Goal: Task Accomplishment & Management: Manage account settings

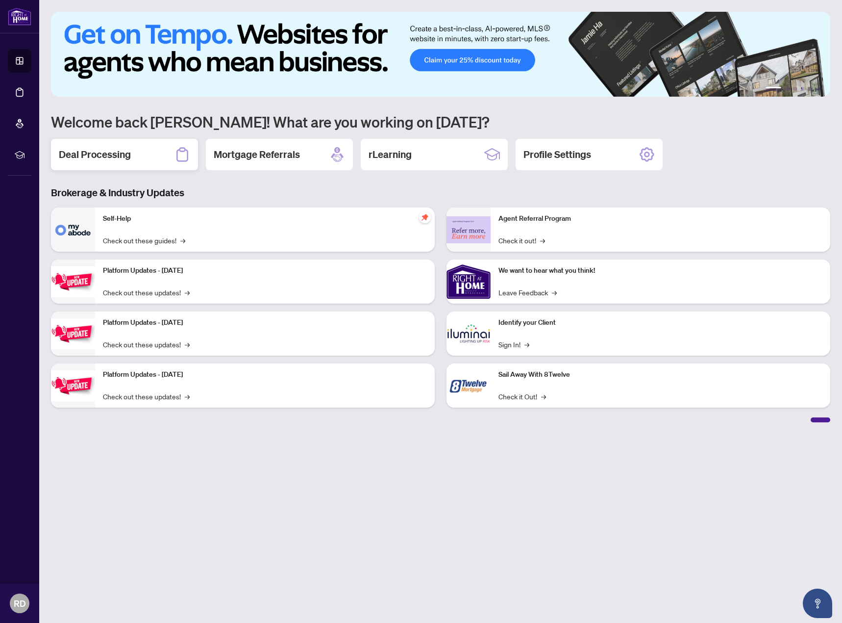
click at [134, 154] on div "Deal Processing" at bounding box center [124, 154] width 147 height 31
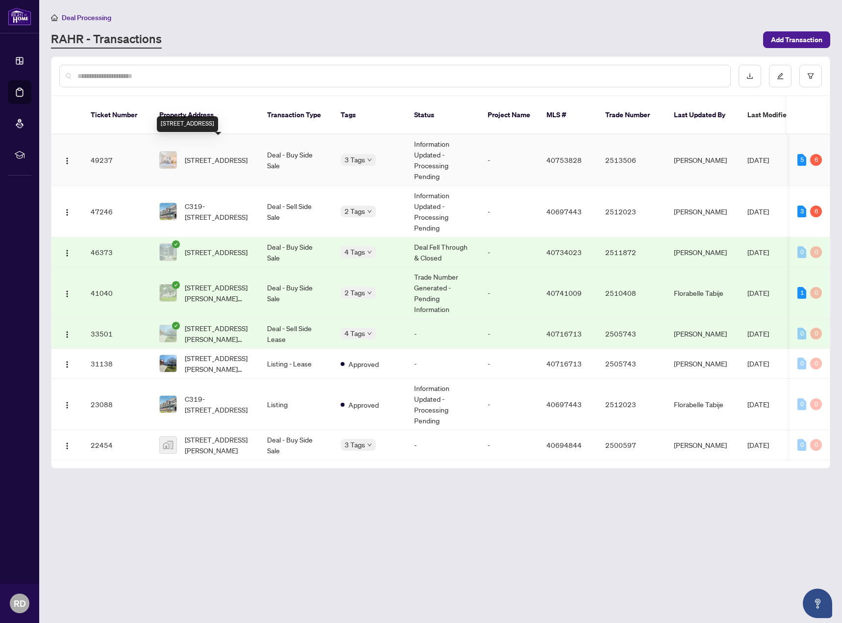
click at [235, 155] on span "[STREET_ADDRESS]" at bounding box center [216, 159] width 63 height 11
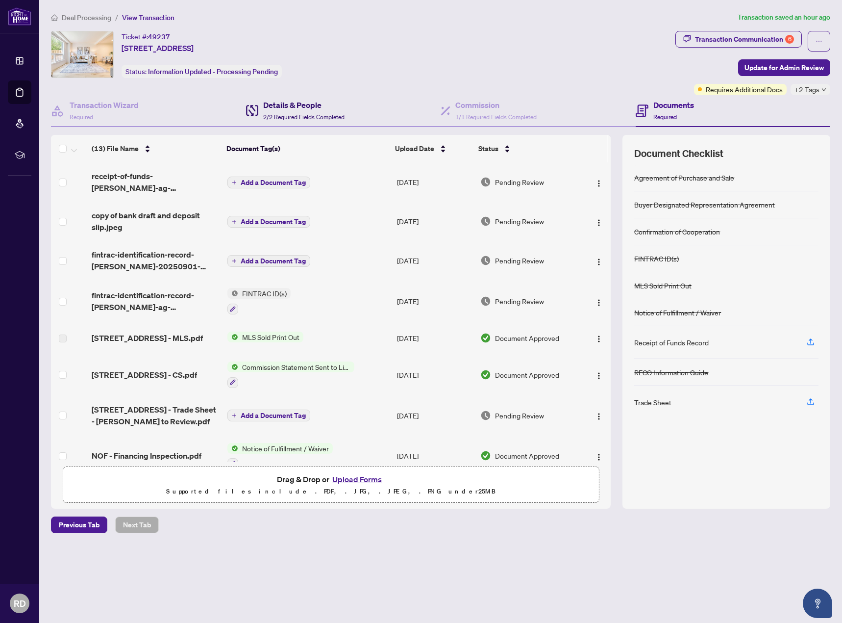
click at [329, 105] on h4 "Details & People" at bounding box center [303, 105] width 81 height 12
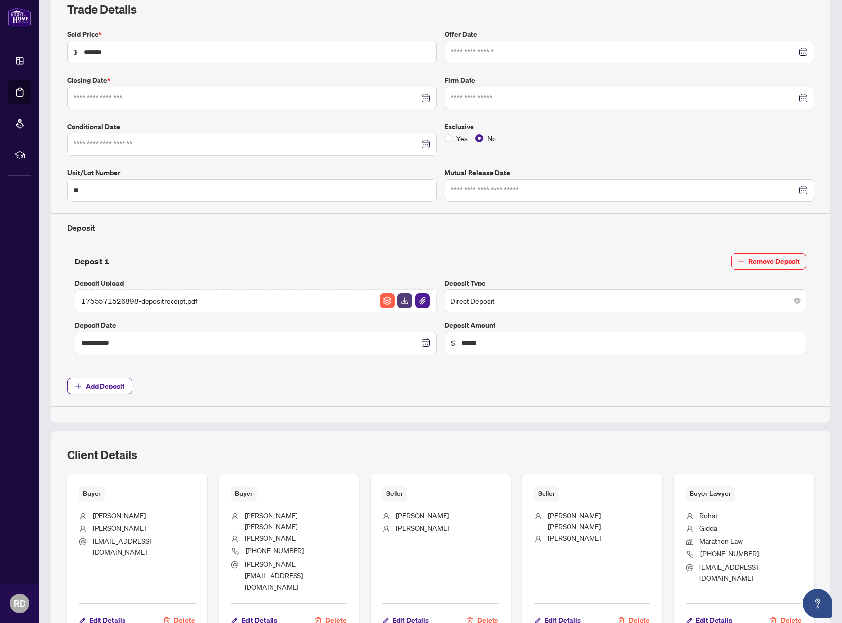
type input "**********"
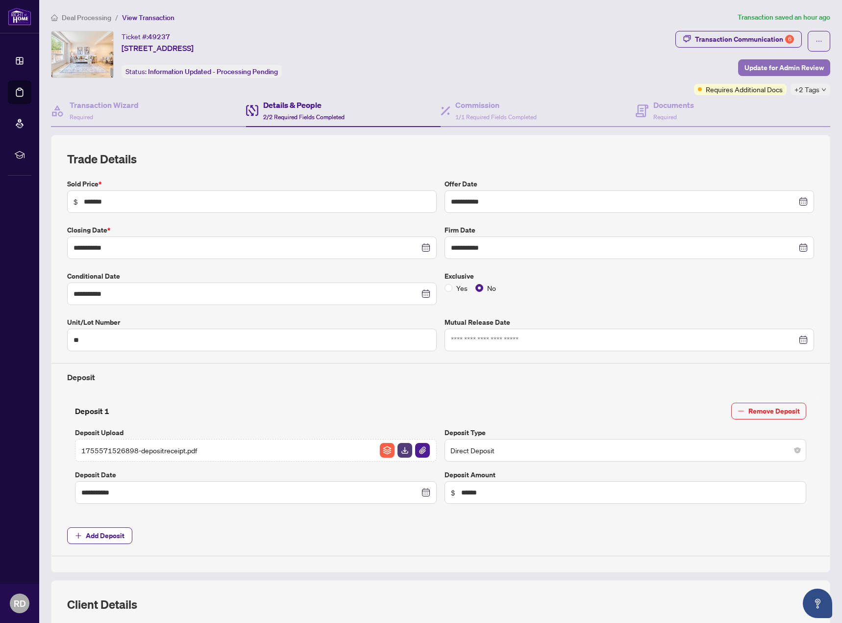
click at [777, 71] on span "Update for Admin Review" at bounding box center [784, 68] width 79 height 16
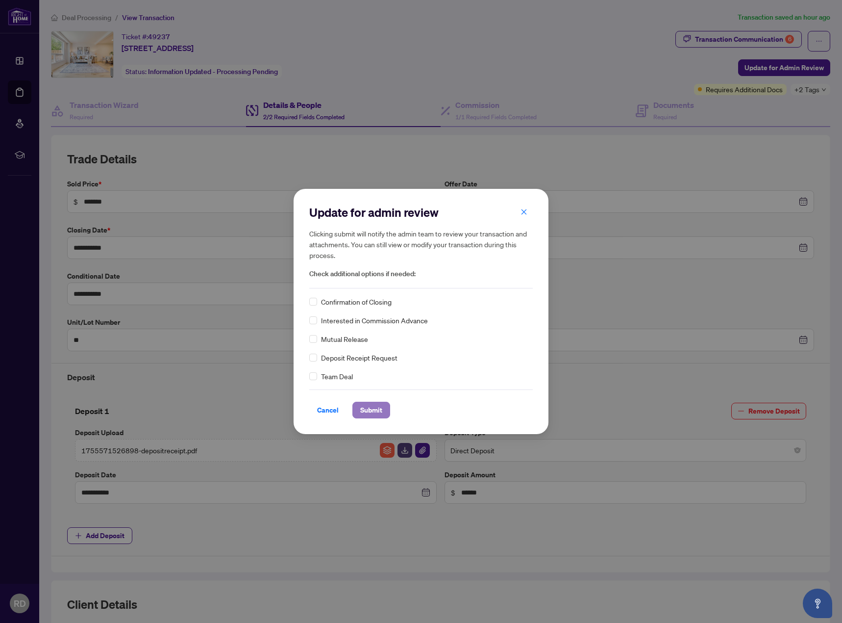
click at [375, 411] on span "Submit" at bounding box center [371, 410] width 22 height 16
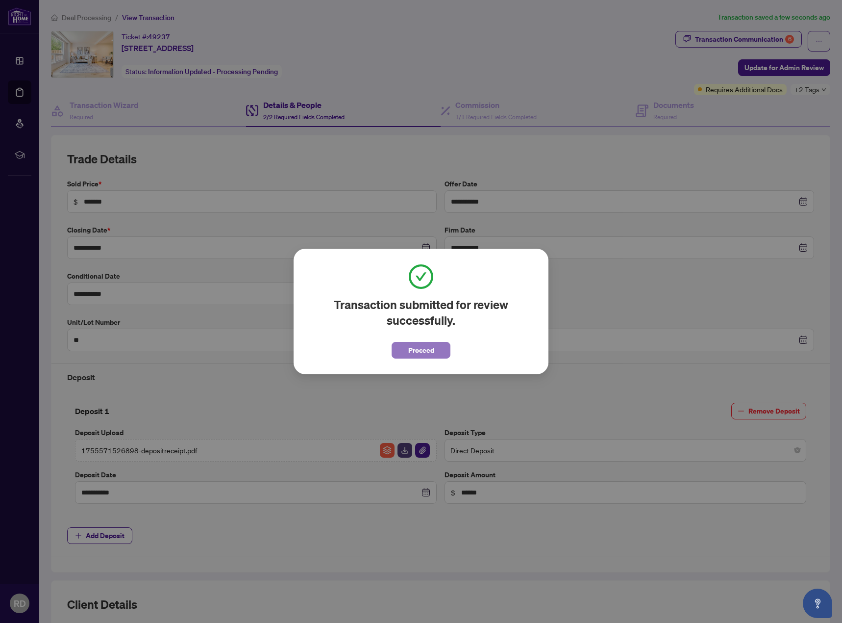
click at [425, 351] on span "Proceed" at bounding box center [421, 350] width 26 height 16
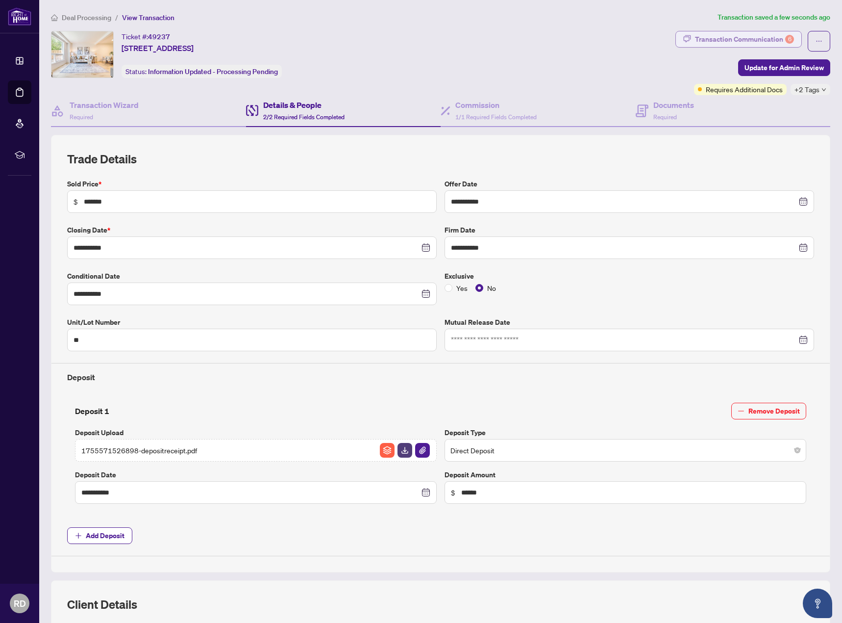
click at [750, 40] on div "Transaction Communication 6" at bounding box center [744, 39] width 99 height 16
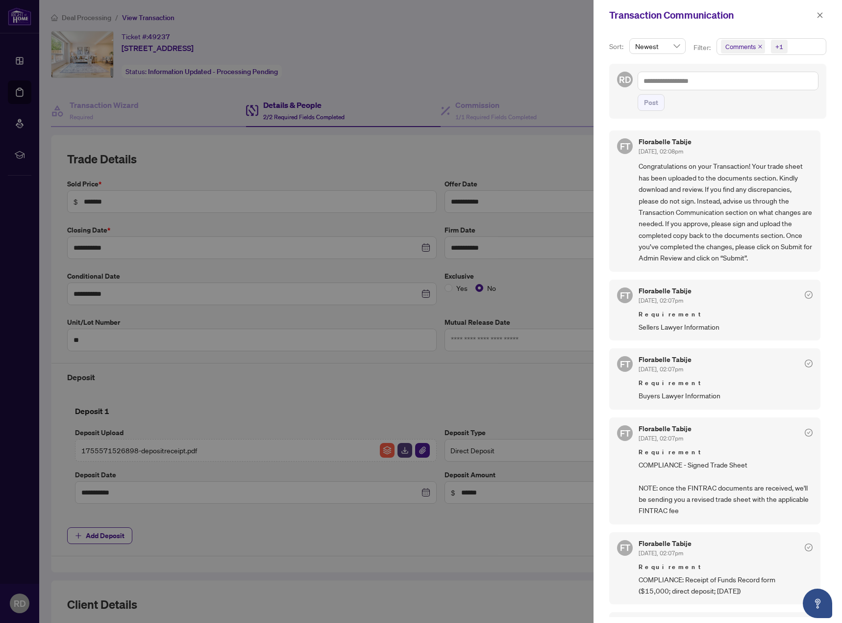
click at [25, 62] on div at bounding box center [421, 311] width 842 height 623
click at [88, 18] on div at bounding box center [421, 311] width 842 height 623
click at [107, 18] on div at bounding box center [421, 311] width 842 height 623
click at [818, 17] on icon "close" at bounding box center [820, 14] width 5 height 5
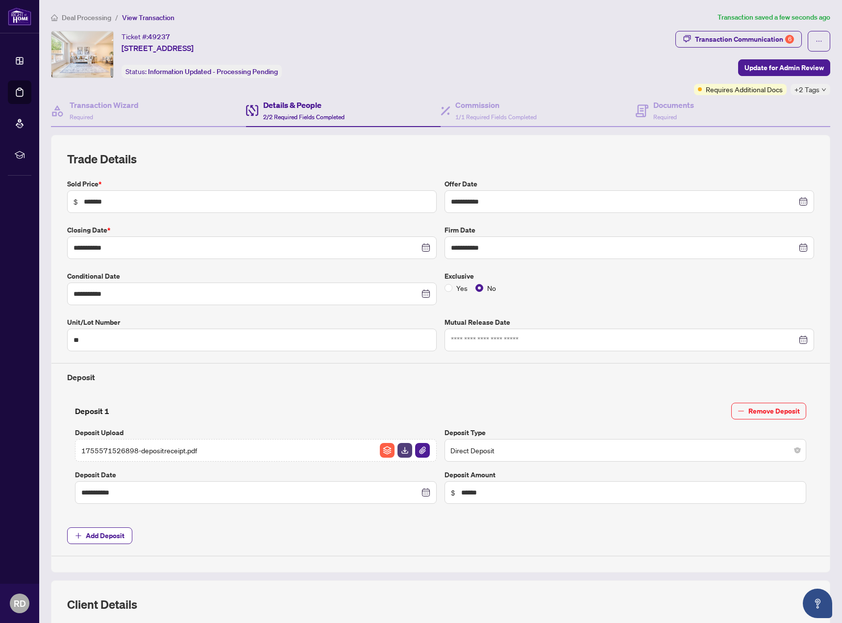
click at [81, 17] on span "Deal Processing" at bounding box center [87, 17] width 50 height 9
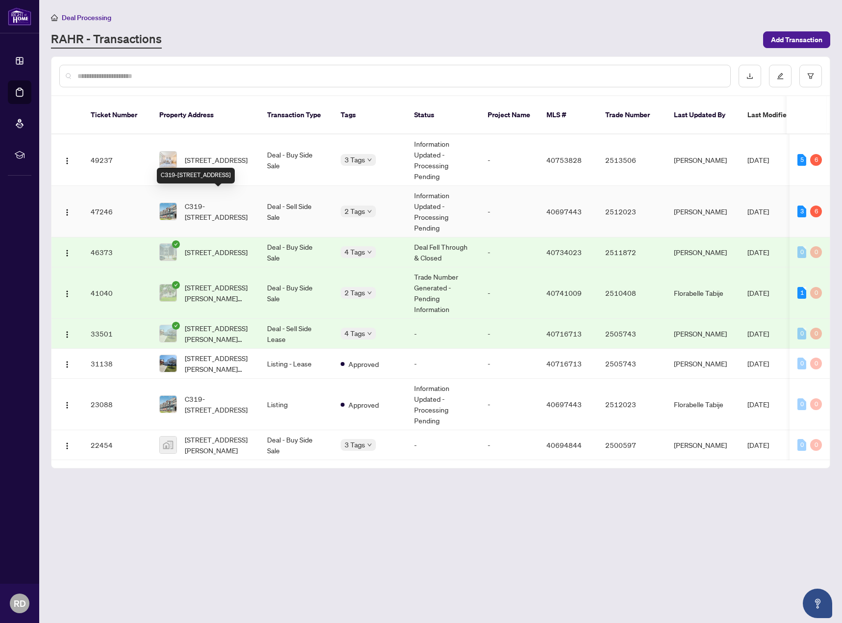
click at [196, 201] on span "C319-[STREET_ADDRESS]" at bounding box center [218, 212] width 67 height 22
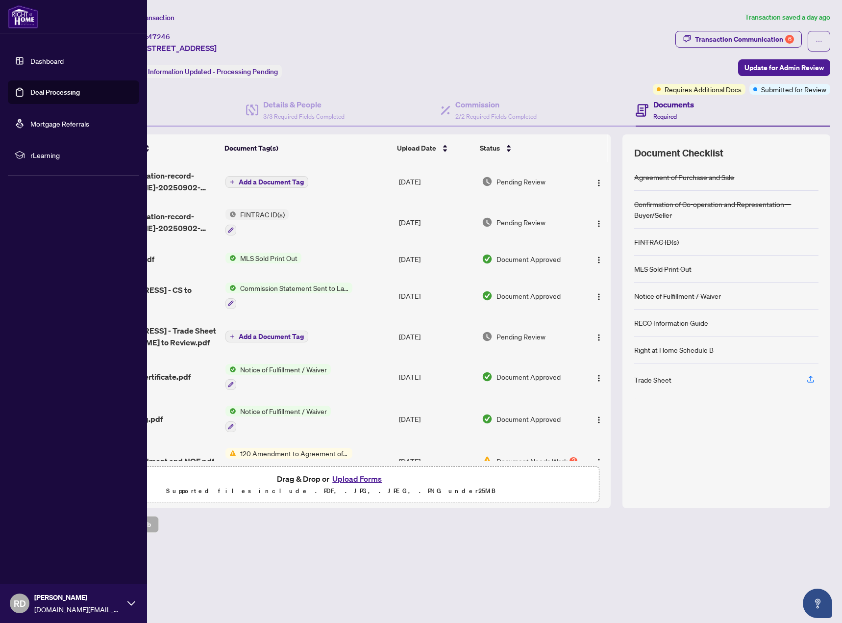
click at [51, 64] on link "Dashboard" at bounding box center [46, 60] width 33 height 9
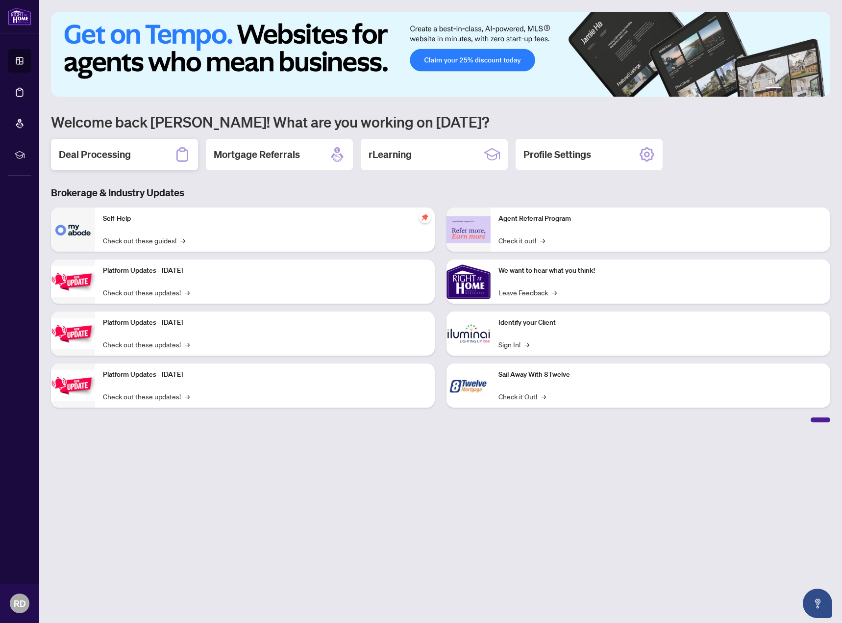
click at [99, 152] on h2 "Deal Processing" at bounding box center [95, 155] width 72 height 14
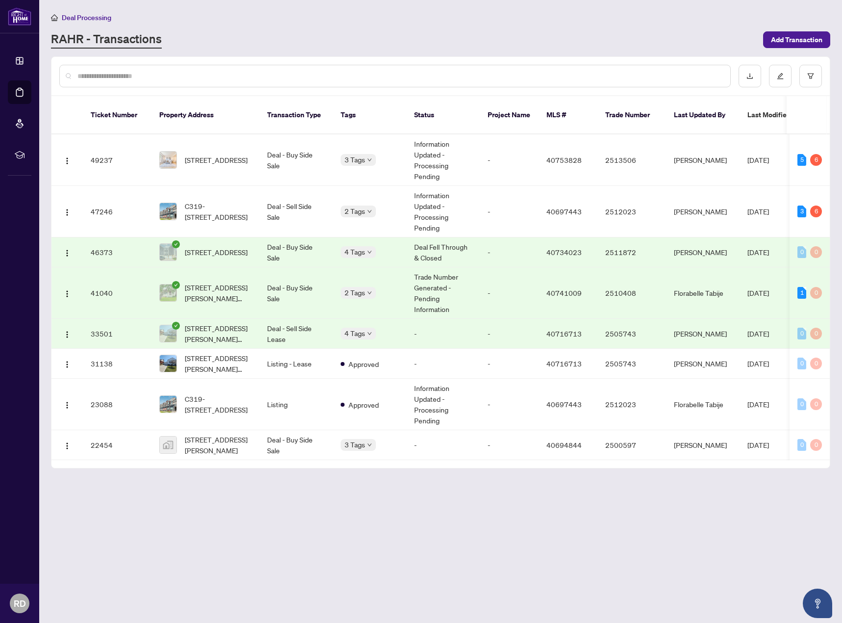
click at [273, 277] on td "Deal - Buy Side Sale" at bounding box center [296, 292] width 74 height 51
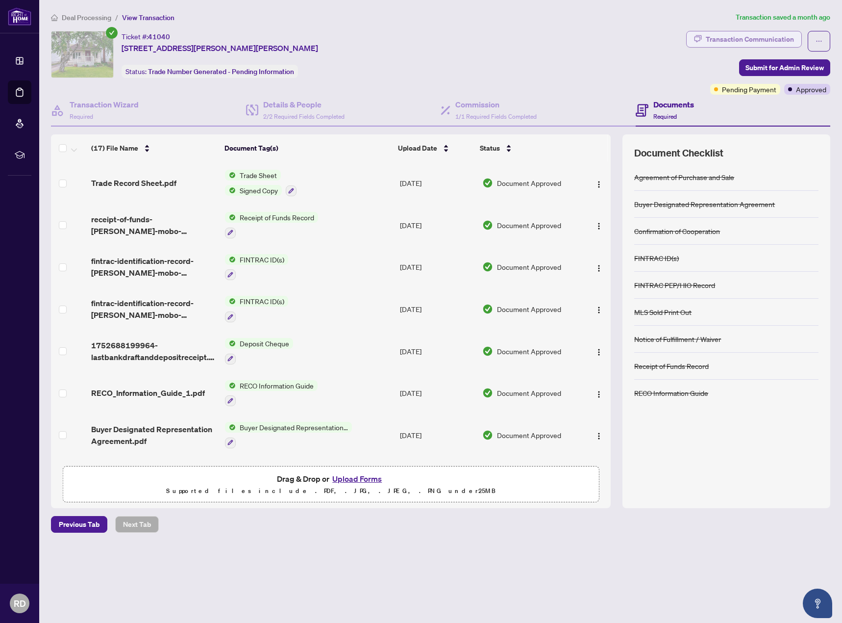
click at [723, 38] on div "Transaction Communication" at bounding box center [750, 39] width 88 height 16
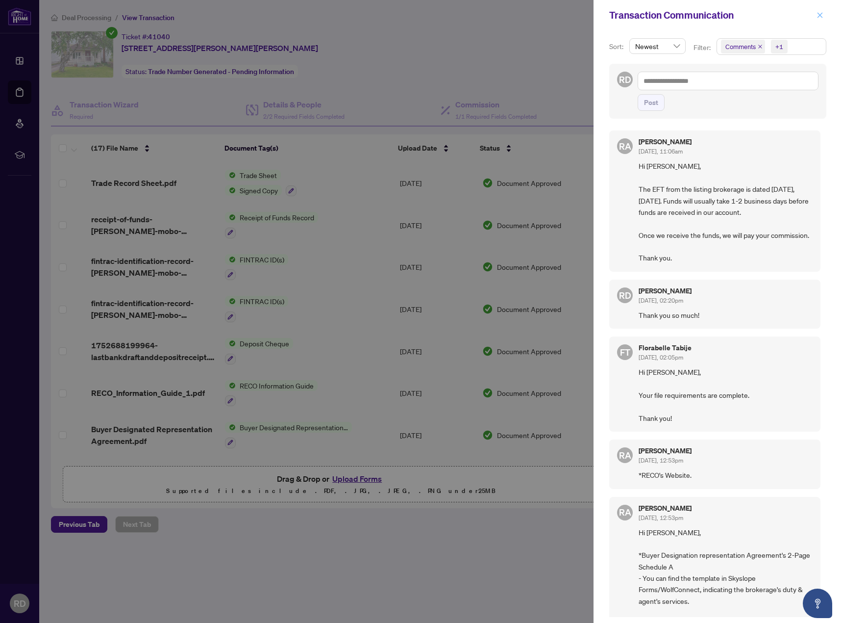
click at [821, 15] on icon "close" at bounding box center [820, 14] width 5 height 5
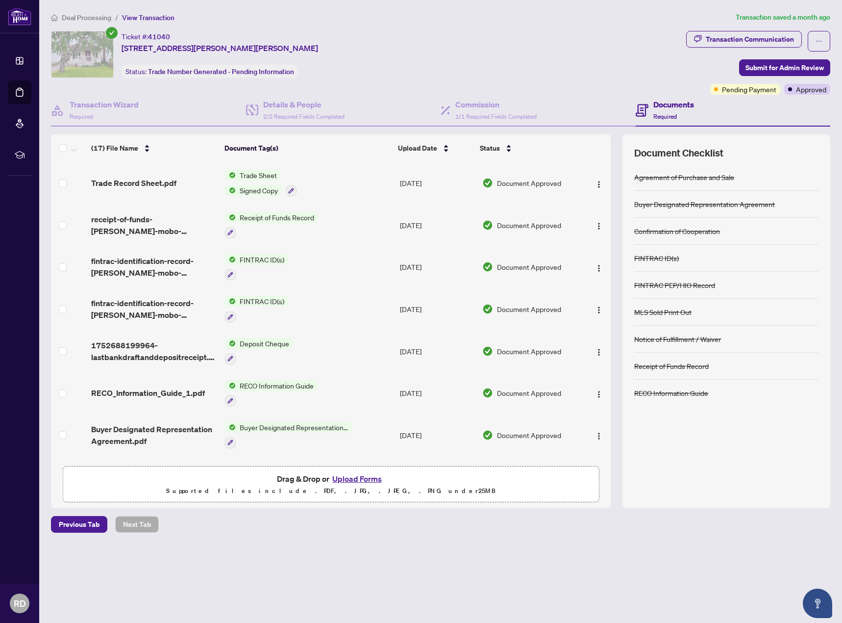
click at [104, 20] on span "Deal Processing" at bounding box center [87, 17] width 50 height 9
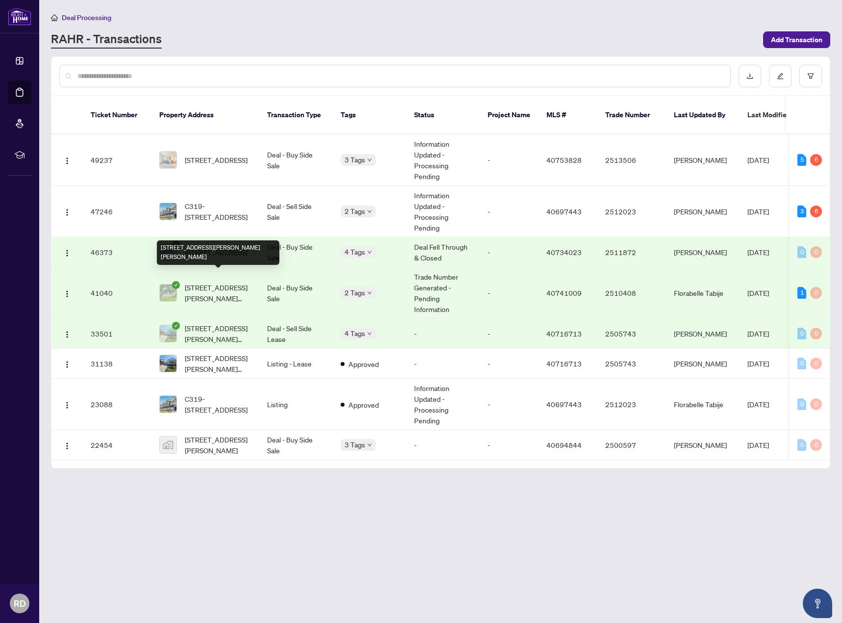
click at [236, 282] on span "[STREET_ADDRESS][PERSON_NAME][PERSON_NAME]" at bounding box center [218, 293] width 67 height 22
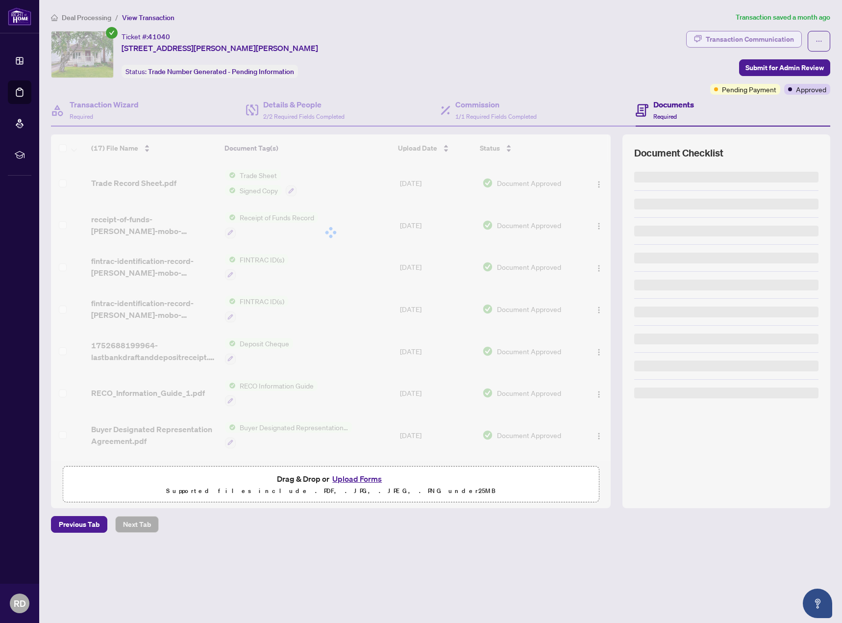
click at [760, 42] on div "Transaction Communication" at bounding box center [750, 39] width 88 height 16
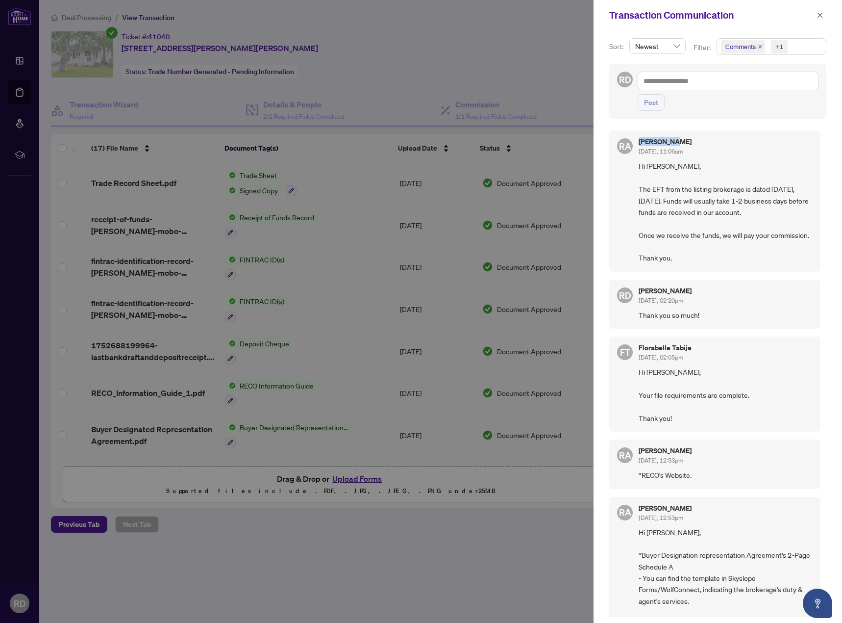
drag, startPoint x: 639, startPoint y: 142, endPoint x: 671, endPoint y: 145, distance: 31.5
click at [671, 145] on h5 "[PERSON_NAME]" at bounding box center [665, 141] width 53 height 7
click at [687, 140] on h5 "[PERSON_NAME]" at bounding box center [665, 141] width 53 height 7
drag, startPoint x: 640, startPoint y: 141, endPoint x: 677, endPoint y: 139, distance: 36.8
click at [677, 139] on h5 "[PERSON_NAME]" at bounding box center [665, 141] width 53 height 7
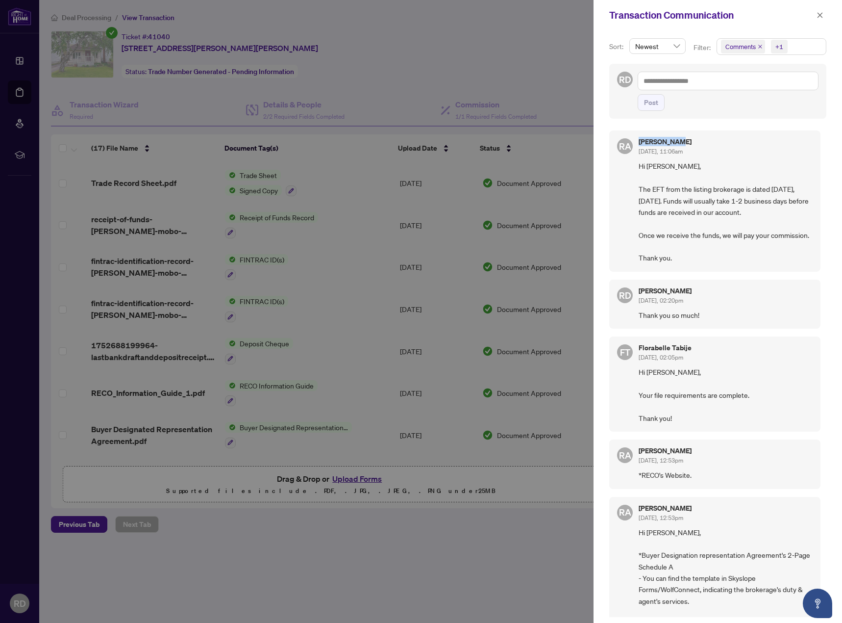
copy h5 "[PERSON_NAME]"
click at [759, 153] on div "[PERSON_NAME] [DATE], 11:06am" at bounding box center [726, 147] width 174 height 18
click at [819, 14] on icon "close" at bounding box center [820, 14] width 5 height 5
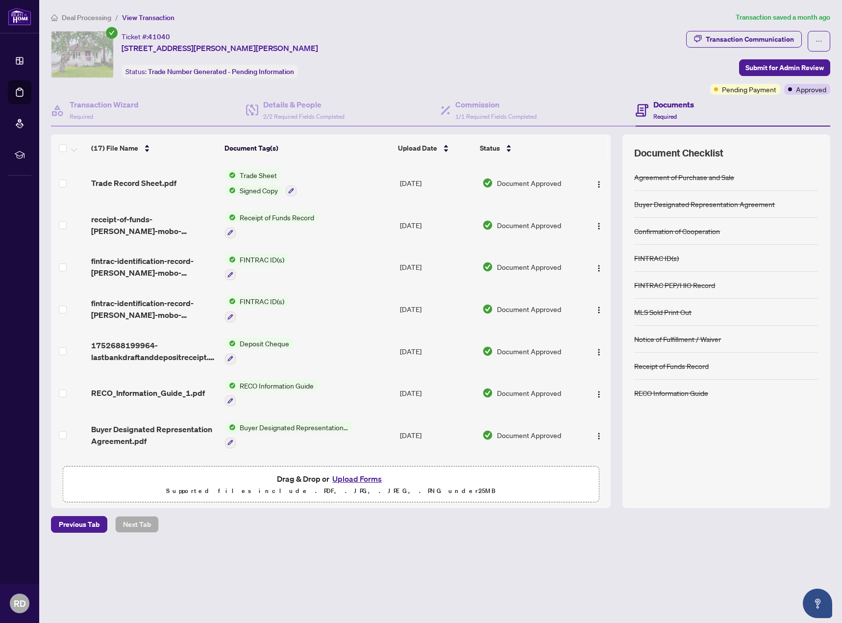
click at [92, 17] on span "Deal Processing" at bounding box center [87, 17] width 50 height 9
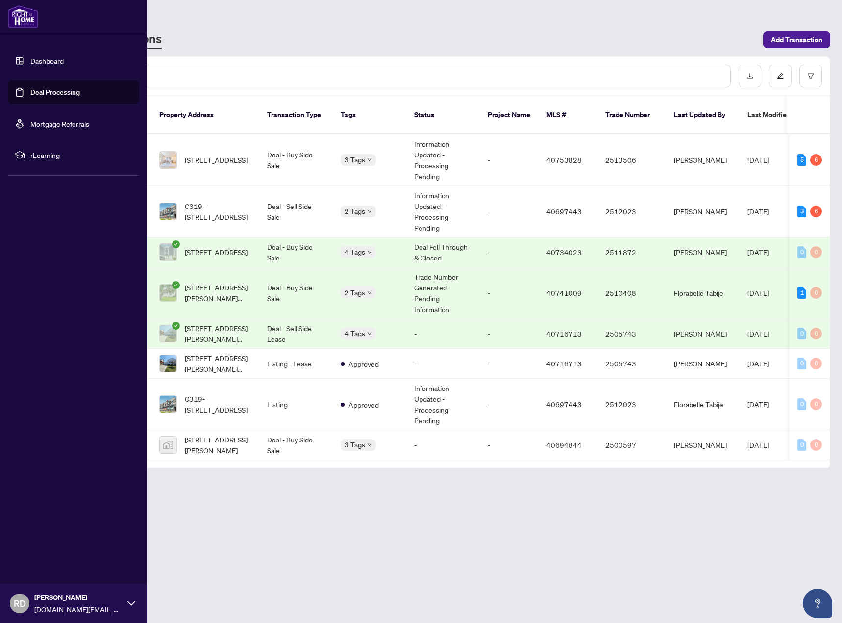
click at [55, 606] on span "[DOMAIN_NAME][EMAIL_ADDRESS][DOMAIN_NAME]" at bounding box center [78, 608] width 88 height 11
click at [52, 548] on button "Logout" at bounding box center [73, 544] width 131 height 17
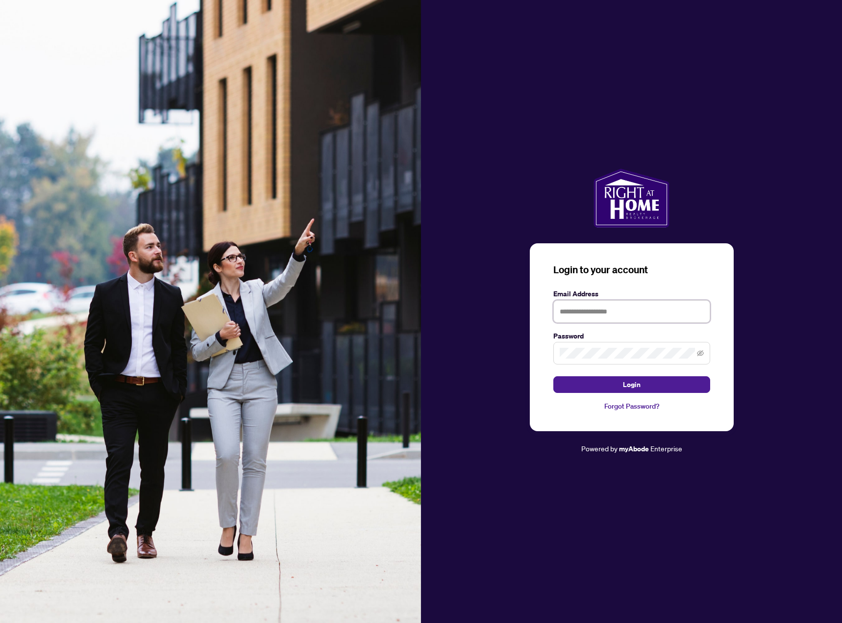
type input "**********"
